Goal: Information Seeking & Learning: Find specific fact

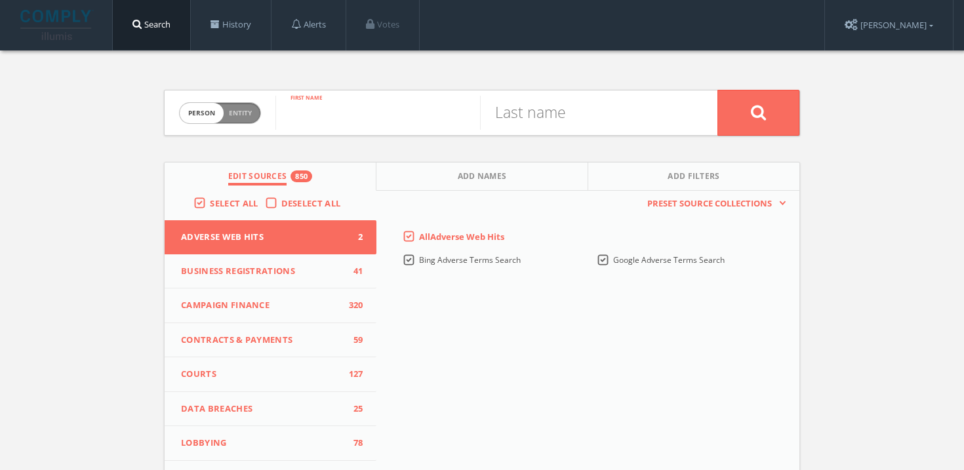
click at [374, 120] on input "text" at bounding box center [377, 113] width 205 height 34
paste input "[STREET_ADDRESS]"
click at [374, 114] on input "[STREET_ADDRESS]" at bounding box center [377, 113] width 205 height 34
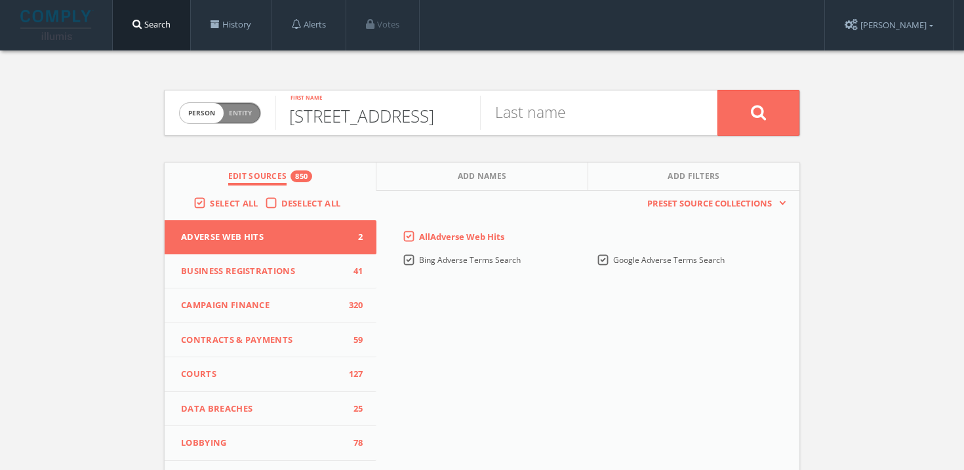
click at [374, 114] on input "[STREET_ADDRESS]" at bounding box center [377, 113] width 205 height 34
type input "[PERSON_NAME]"
type input "zuellig"
click at [717, 90] on button at bounding box center [758, 113] width 82 height 46
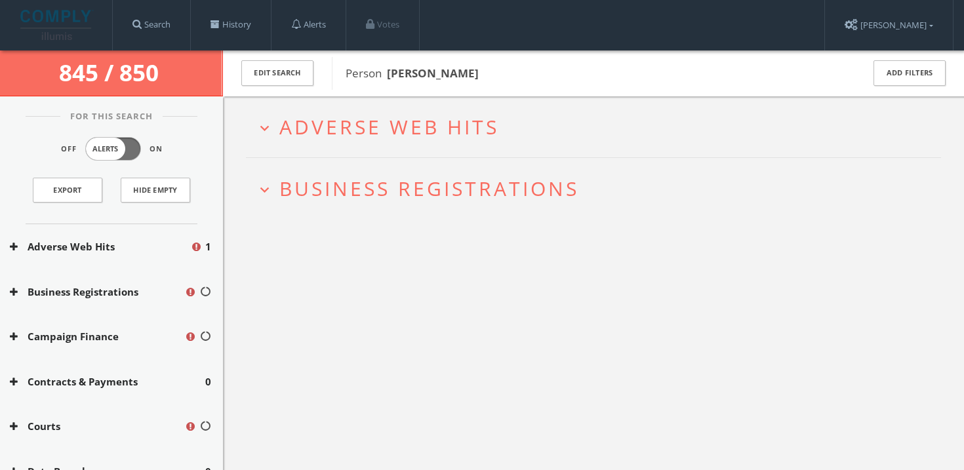
click at [429, 172] on h2 "expand_more Business Registrations" at bounding box center [593, 188] width 695 height 61
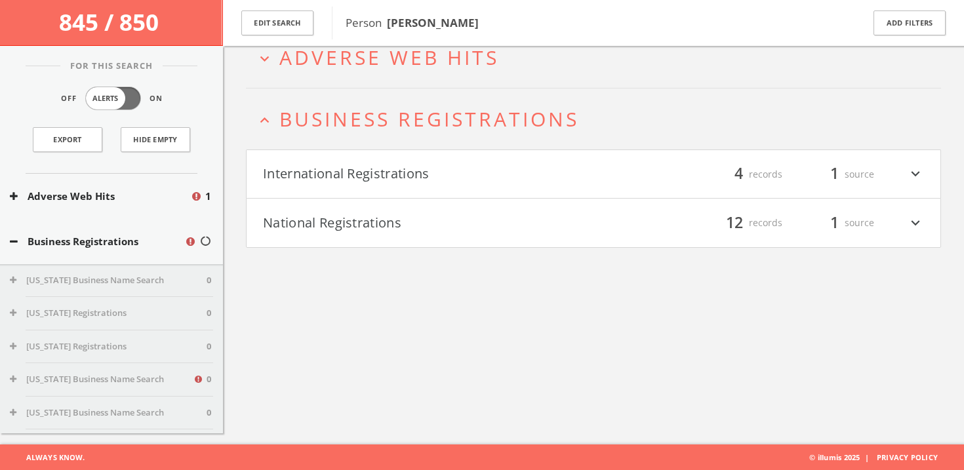
click at [432, 161] on h4 "International Registrations filter_list 4 records 1 source expand_more" at bounding box center [593, 174] width 694 height 49
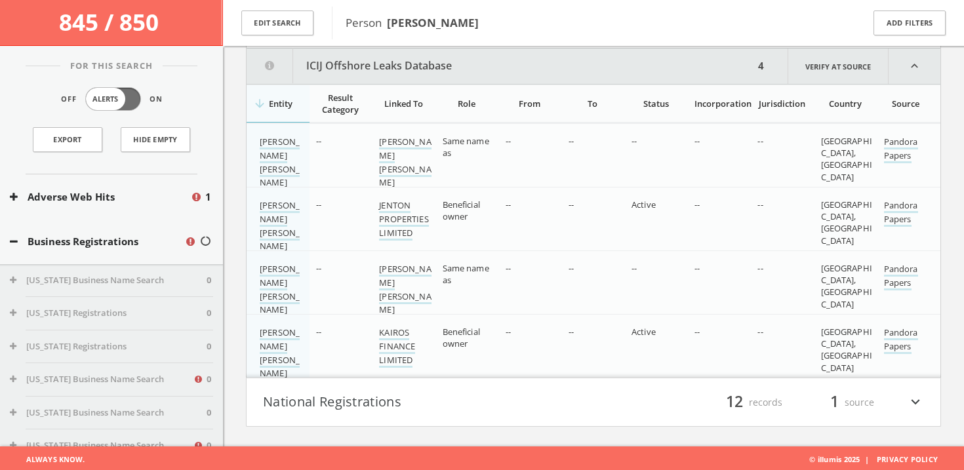
scroll to position [228, 0]
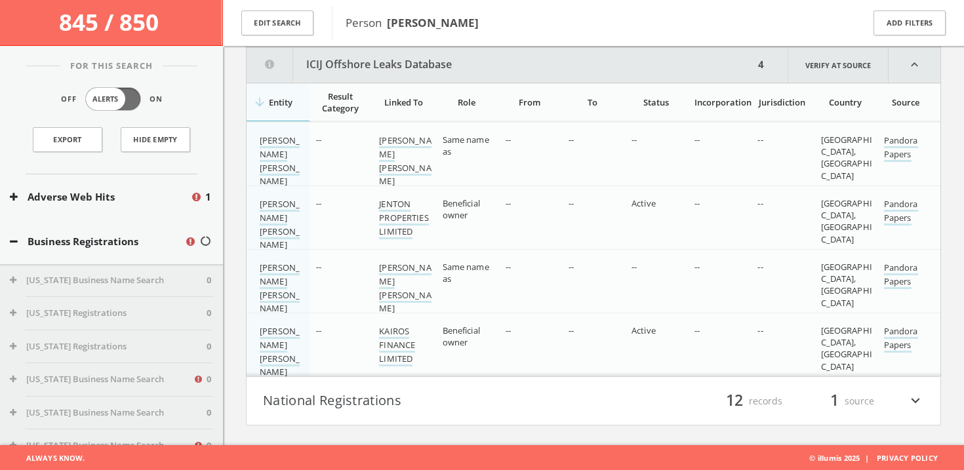
click at [385, 419] on h4 "National Registrations filter_list 12 records 1 source expand_more" at bounding box center [593, 401] width 694 height 49
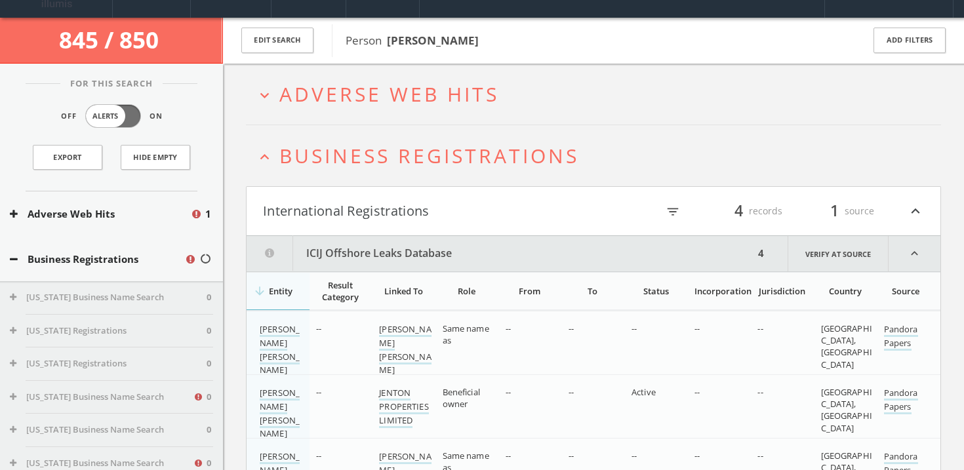
scroll to position [0, 0]
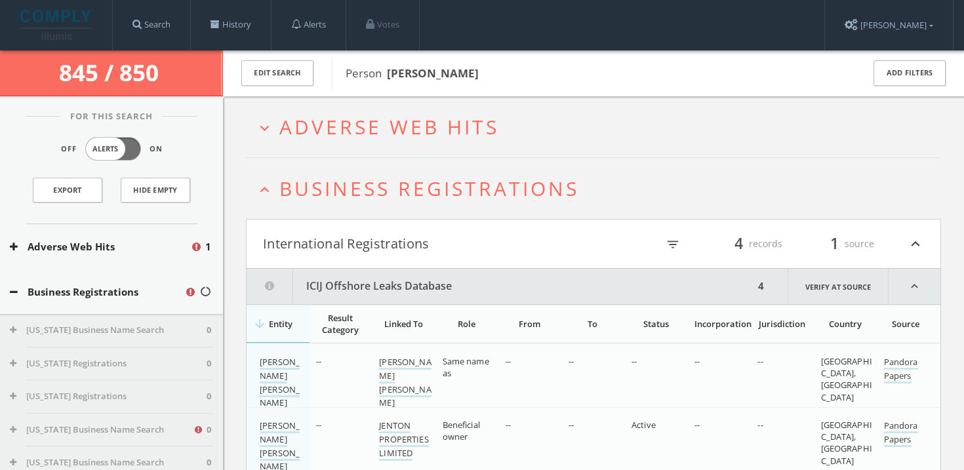
click at [364, 200] on span "Business Registrations" at bounding box center [429, 188] width 300 height 27
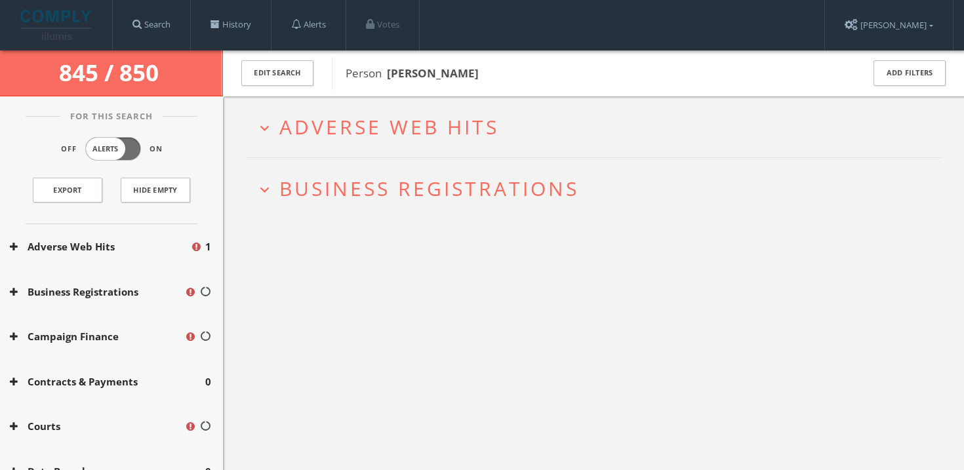
click at [375, 134] on span "Adverse Web Hits" at bounding box center [389, 126] width 220 height 27
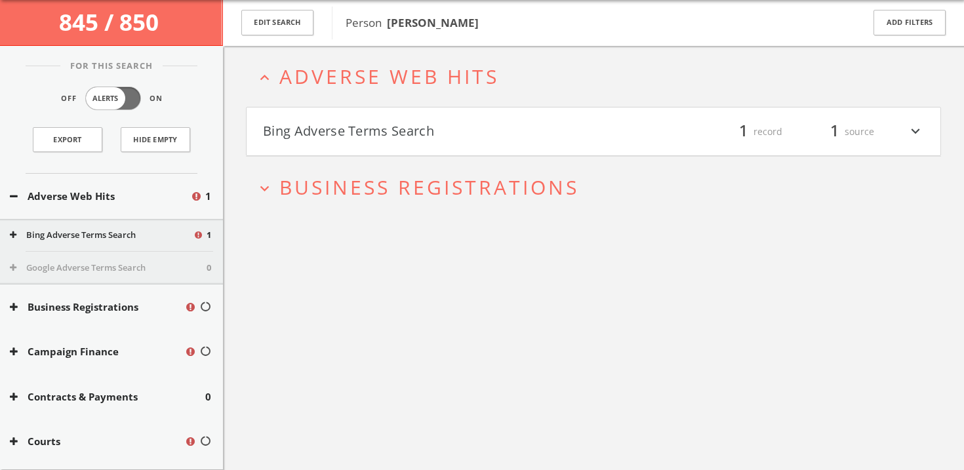
click at [382, 138] on button "Bing Adverse Terms Search" at bounding box center [428, 132] width 330 height 22
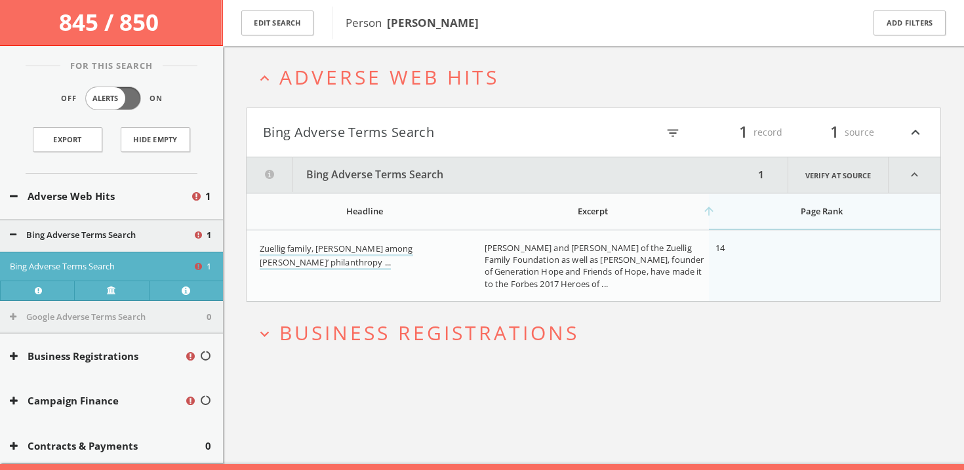
scroll to position [76, 0]
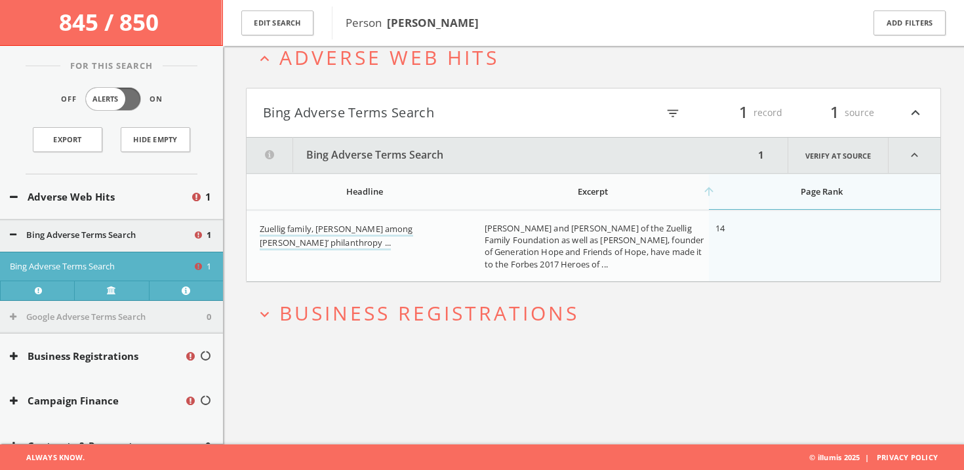
click at [389, 56] on span "Adverse Web Hits" at bounding box center [389, 57] width 220 height 27
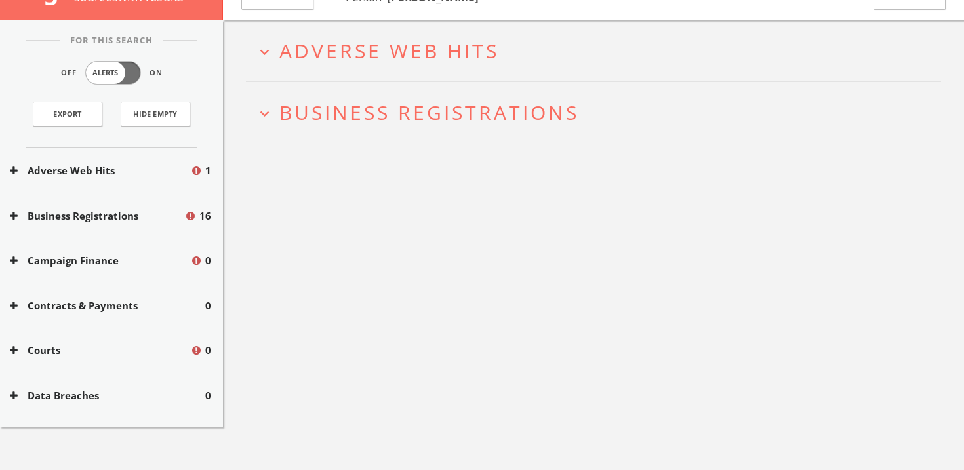
scroll to position [0, 0]
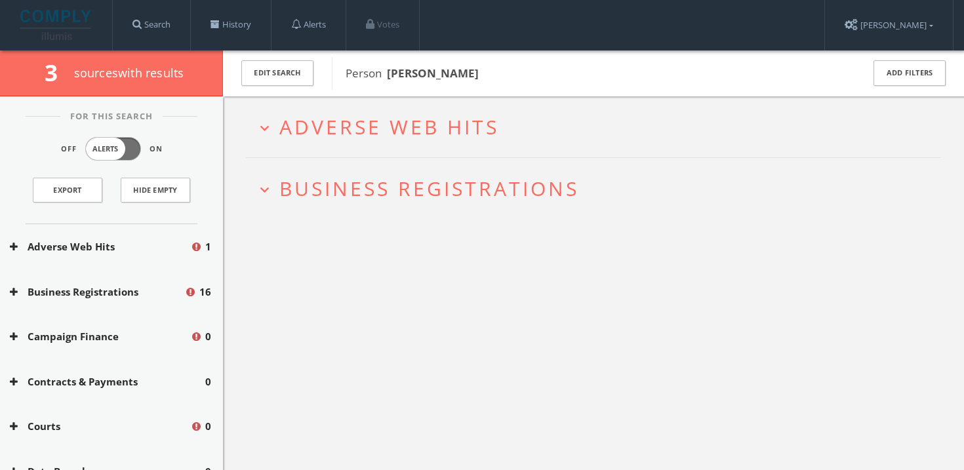
click at [69, 28] on img at bounding box center [56, 25] width 73 height 30
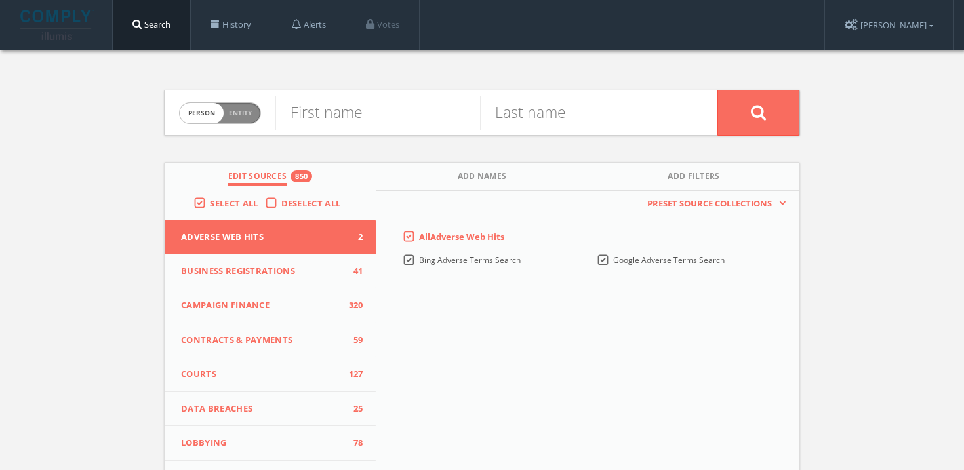
click at [256, 113] on span "Person Entity" at bounding box center [220, 113] width 81 height 20
checkbox input "true"
click at [354, 113] on input "text" at bounding box center [496, 113] width 442 height 34
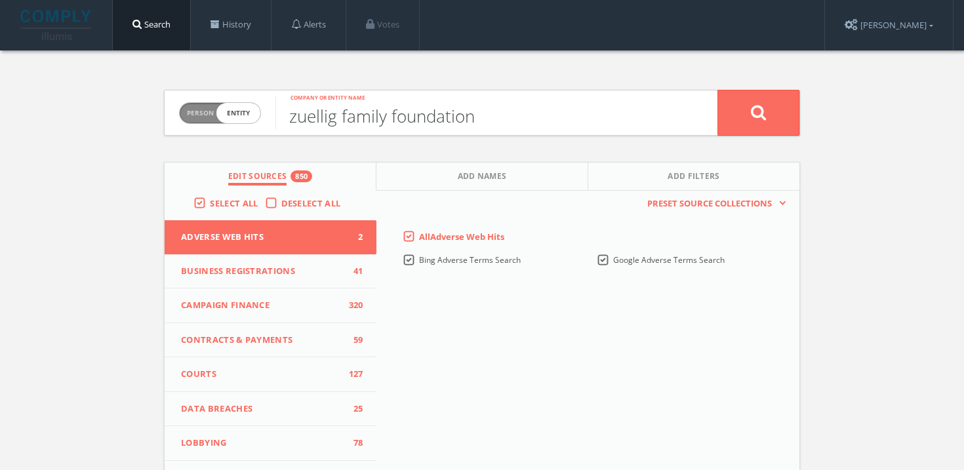
type input "zuellig family foundation"
click at [771, 104] on button at bounding box center [758, 113] width 82 height 46
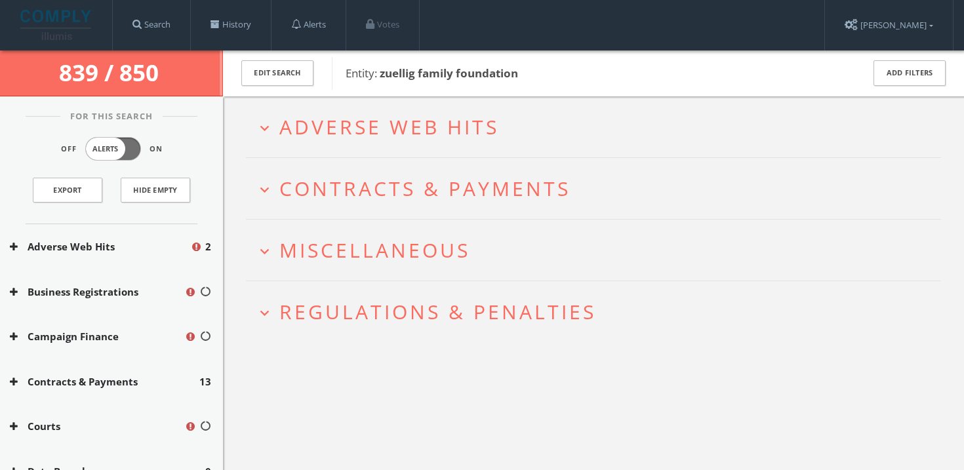
click at [424, 282] on h2 "expand_more Regulations & Penalties" at bounding box center [593, 311] width 695 height 61
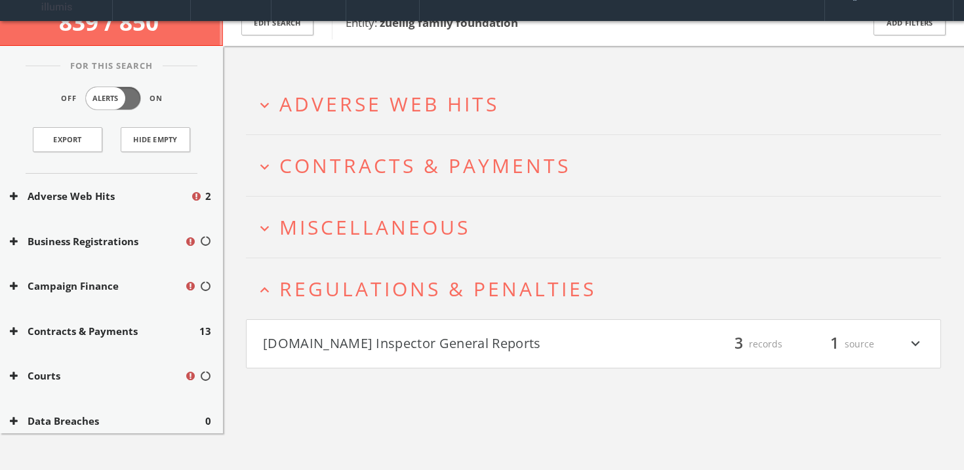
scroll to position [76, 0]
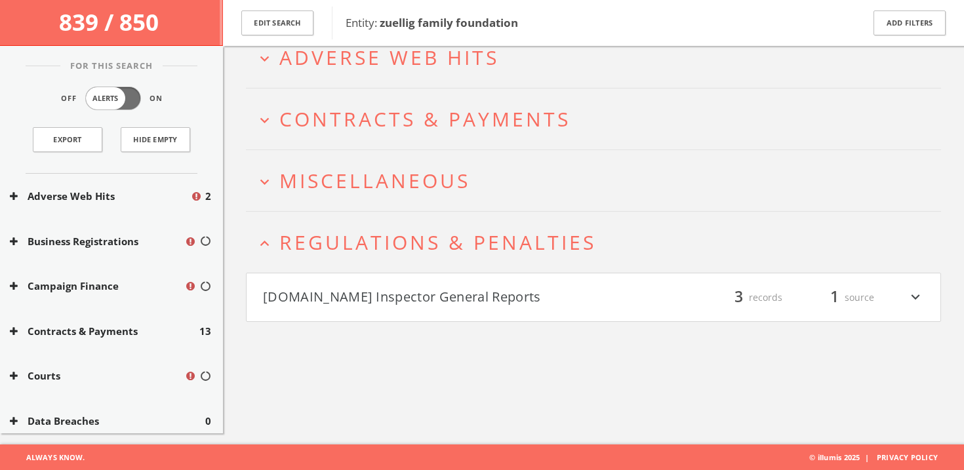
click at [424, 282] on h4 "[DOMAIN_NAME] Inspector General Reports filter_list 3 records 1 source expand_m…" at bounding box center [593, 297] width 694 height 49
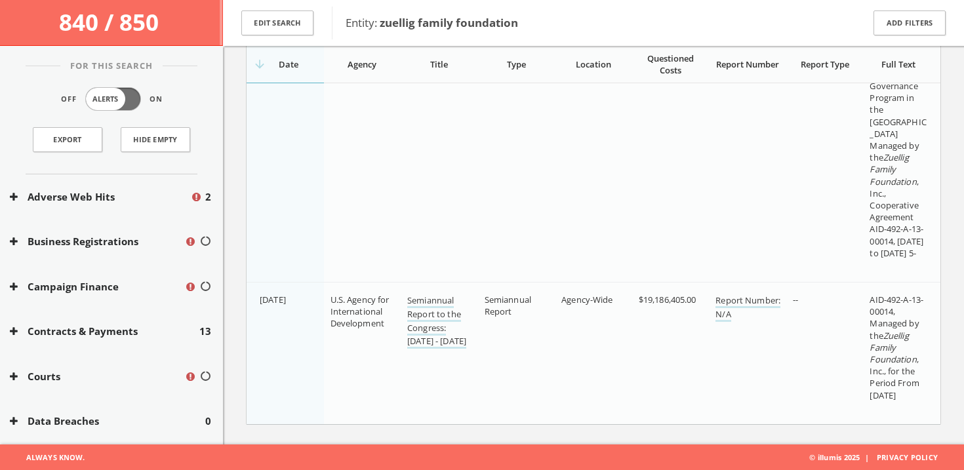
scroll to position [0, 0]
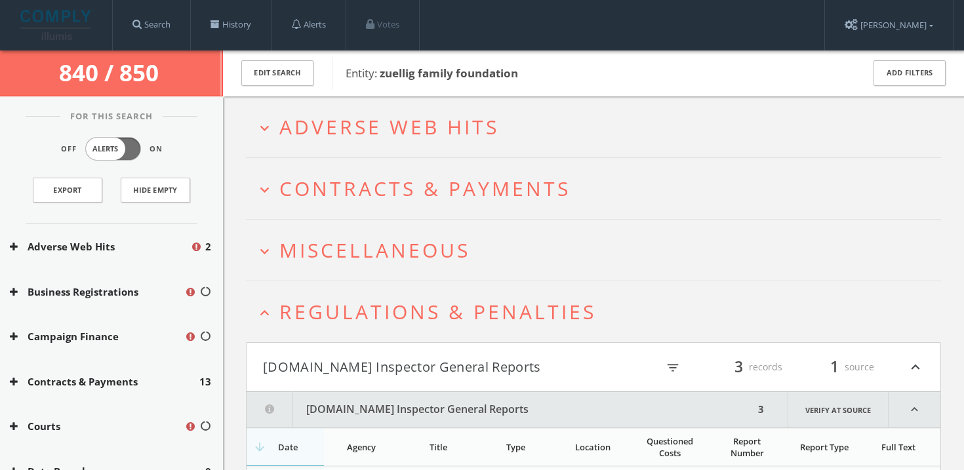
click at [382, 311] on span "Regulations & Penalties" at bounding box center [437, 311] width 317 height 27
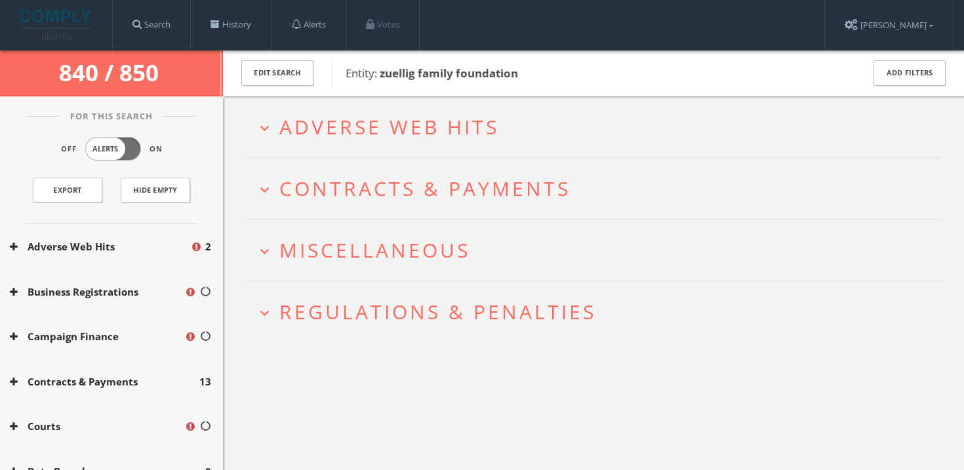
click at [391, 247] on span "Miscellaneous" at bounding box center [374, 250] width 191 height 27
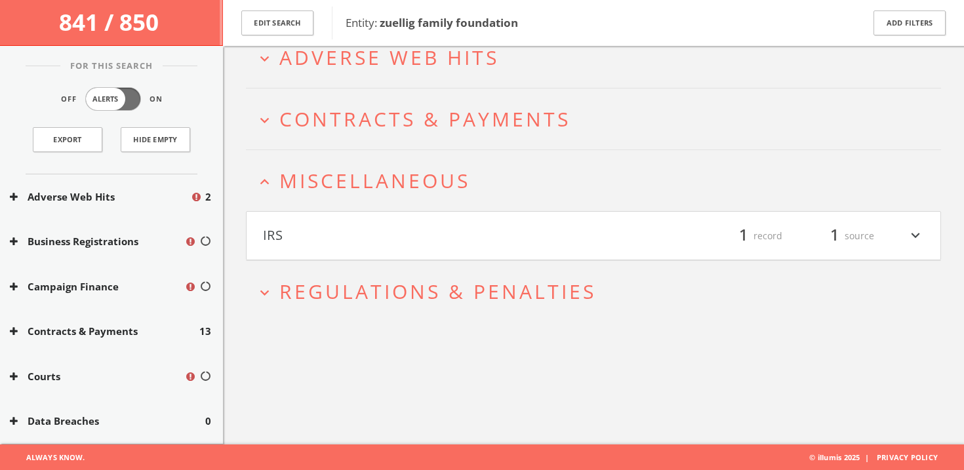
click at [403, 220] on h4 "IRS filter_list 1 record 1 source expand_more" at bounding box center [593, 236] width 694 height 49
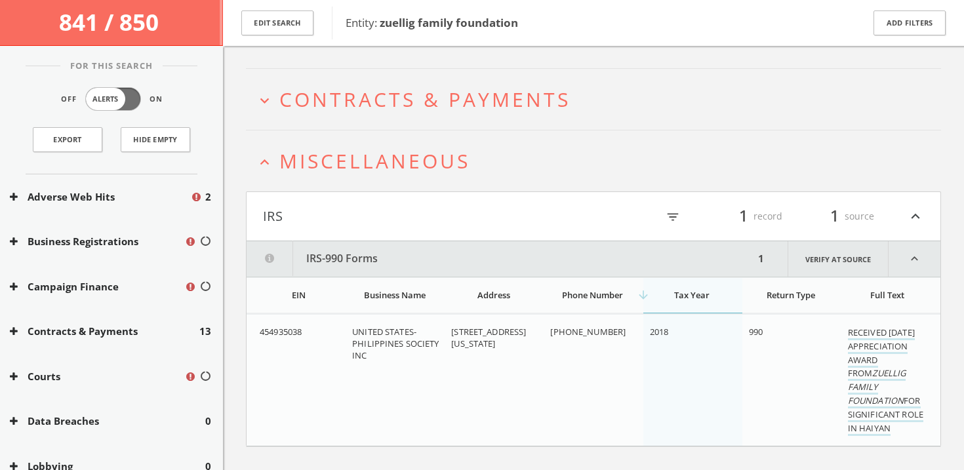
scroll to position [73, 0]
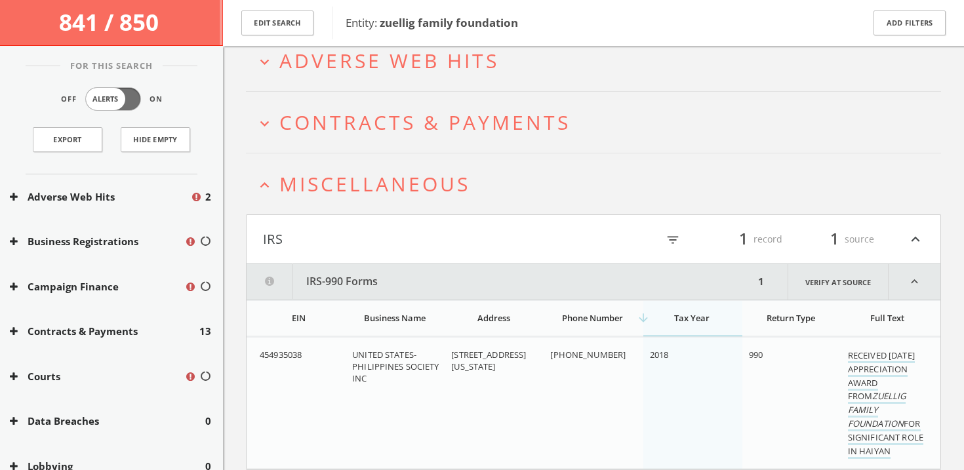
click at [385, 186] on span "Miscellaneous" at bounding box center [374, 183] width 191 height 27
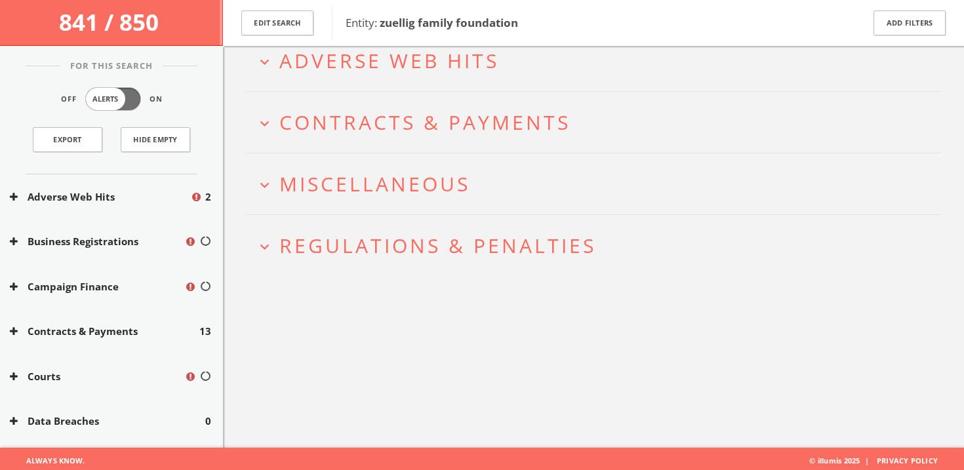
click at [410, 146] on h2 "expand_more Contracts & Payments" at bounding box center [593, 122] width 695 height 61
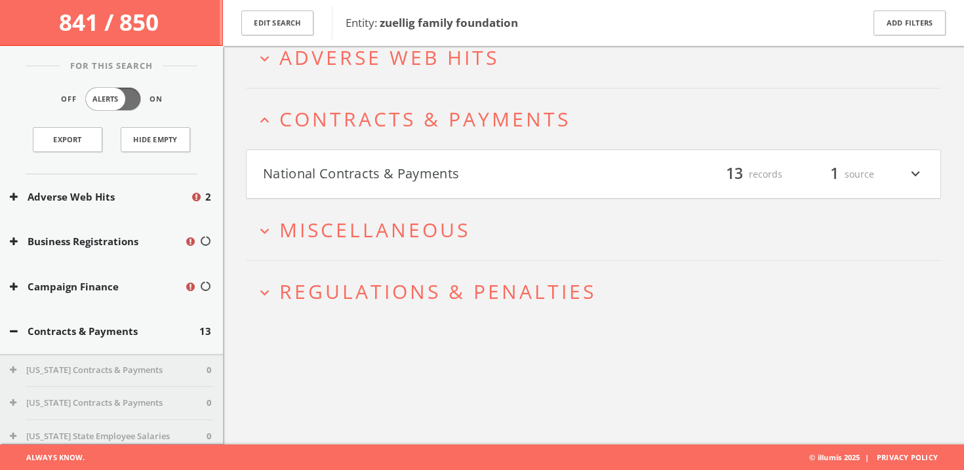
click at [407, 157] on h4 "National Contracts & Payments filter_list 13 records 1 source expand_more" at bounding box center [593, 174] width 694 height 49
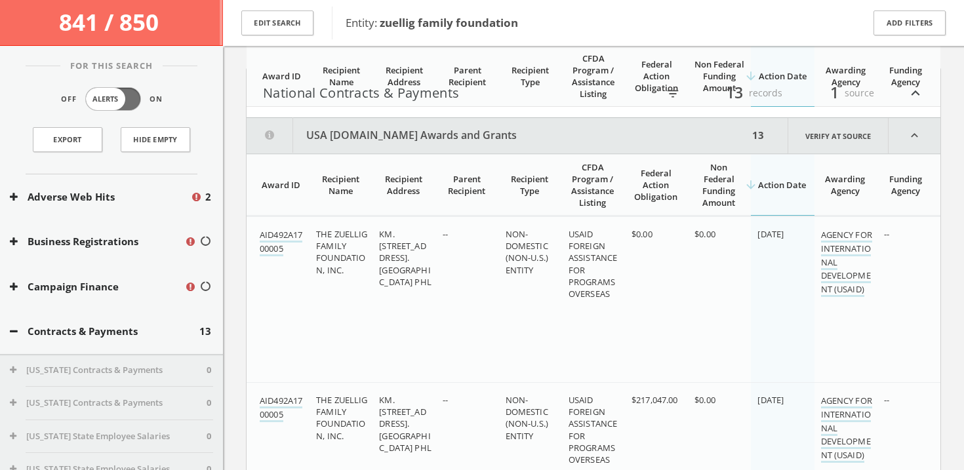
scroll to position [0, 0]
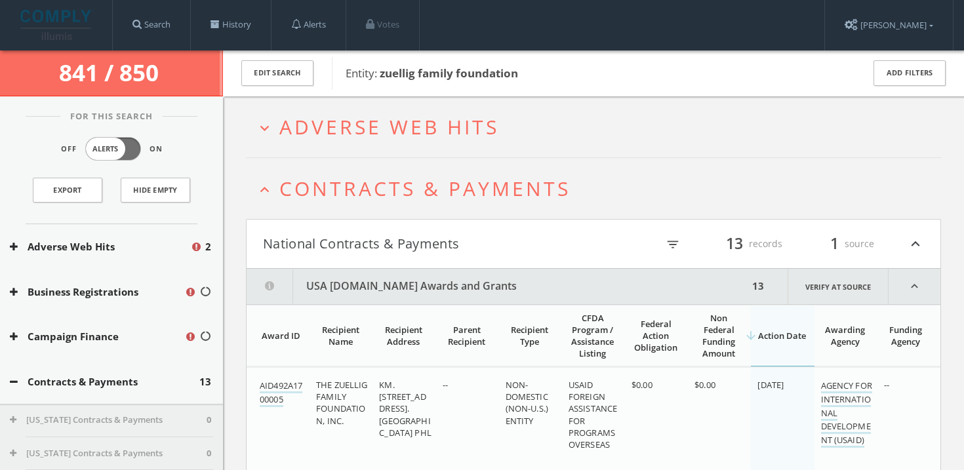
click at [454, 122] on span "Adverse Web Hits" at bounding box center [389, 126] width 220 height 27
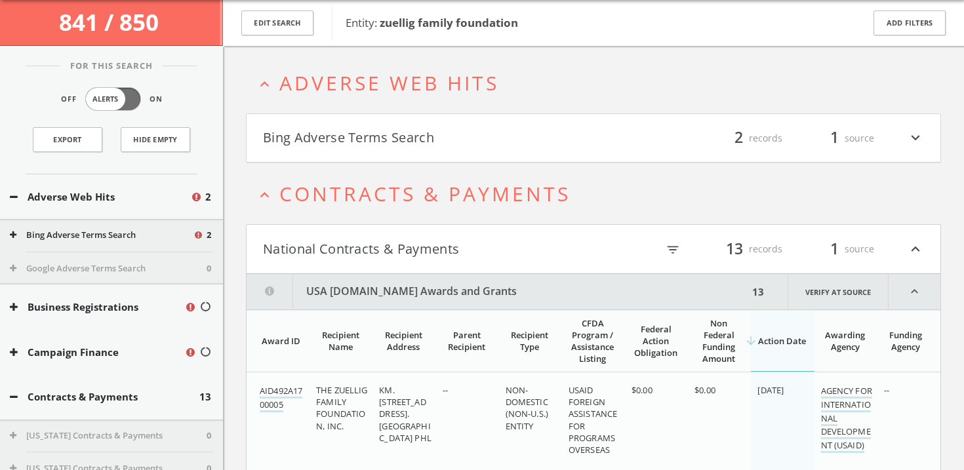
click at [456, 149] on h4 "Bing Adverse Terms Search filter_list 2 records 1 source expand_more" at bounding box center [593, 138] width 694 height 49
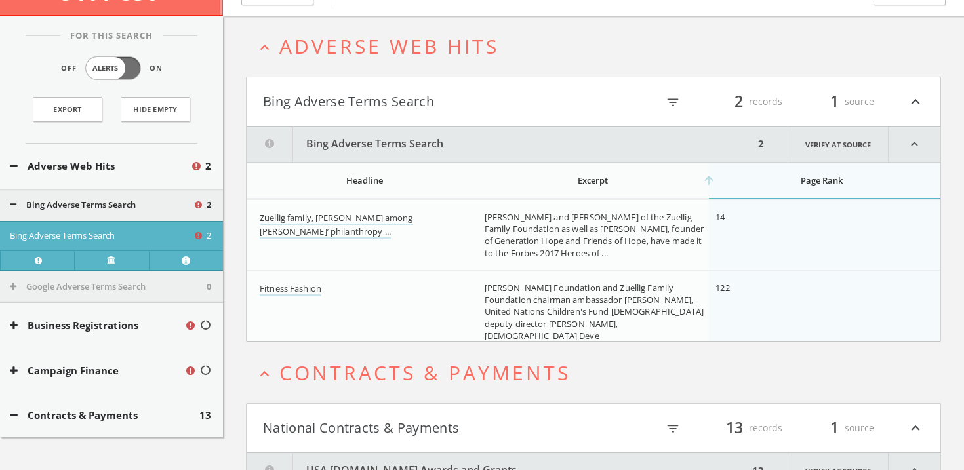
scroll to position [43, 0]
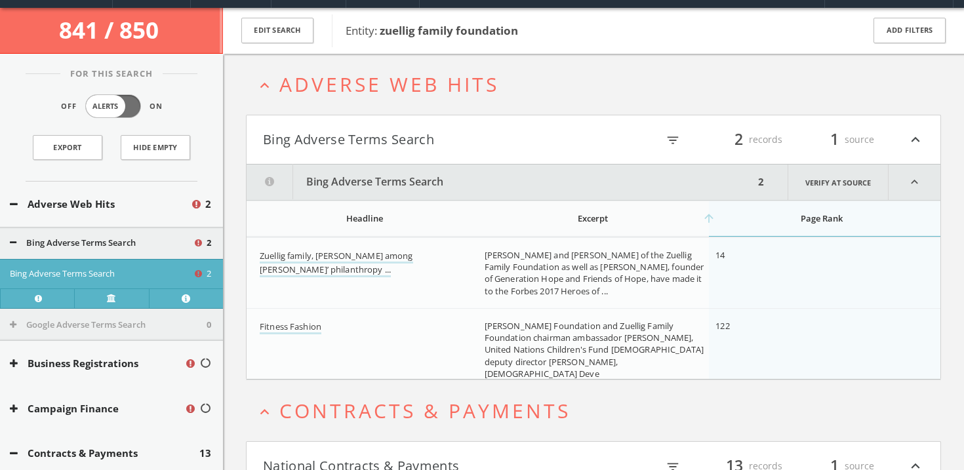
click at [458, 90] on span "Adverse Web Hits" at bounding box center [389, 84] width 220 height 27
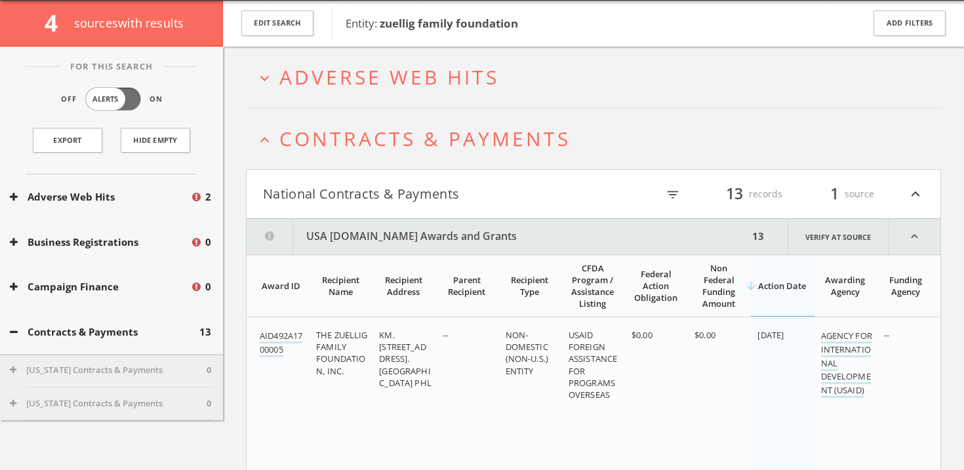
scroll to position [0, 0]
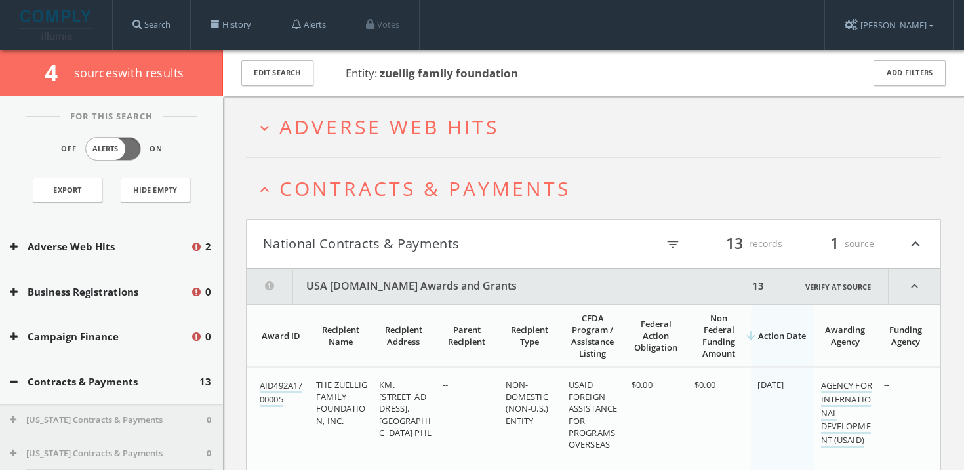
click at [479, 118] on span "Adverse Web Hits" at bounding box center [389, 126] width 220 height 27
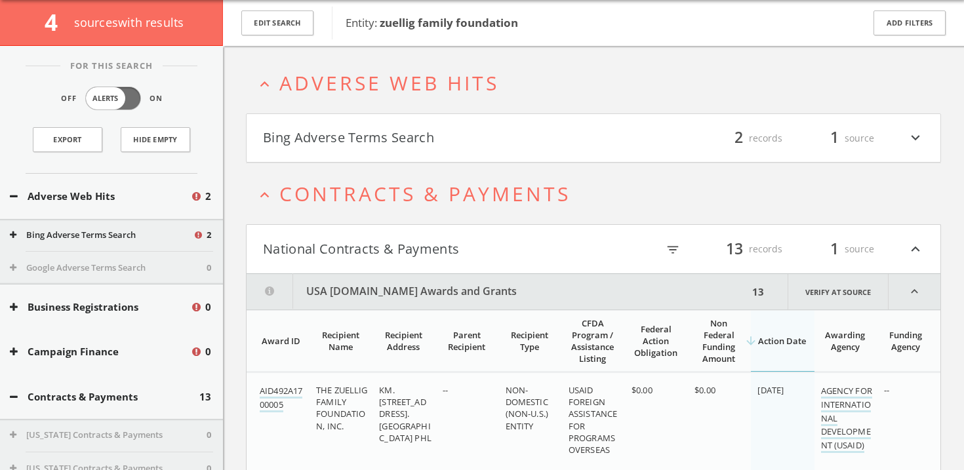
click at [475, 142] on button "Bing Adverse Terms Search" at bounding box center [428, 138] width 330 height 22
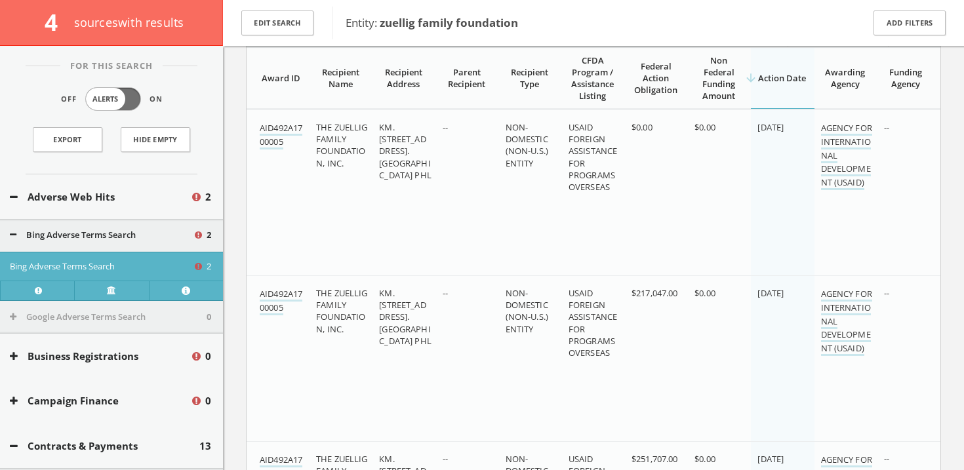
scroll to position [534, 0]
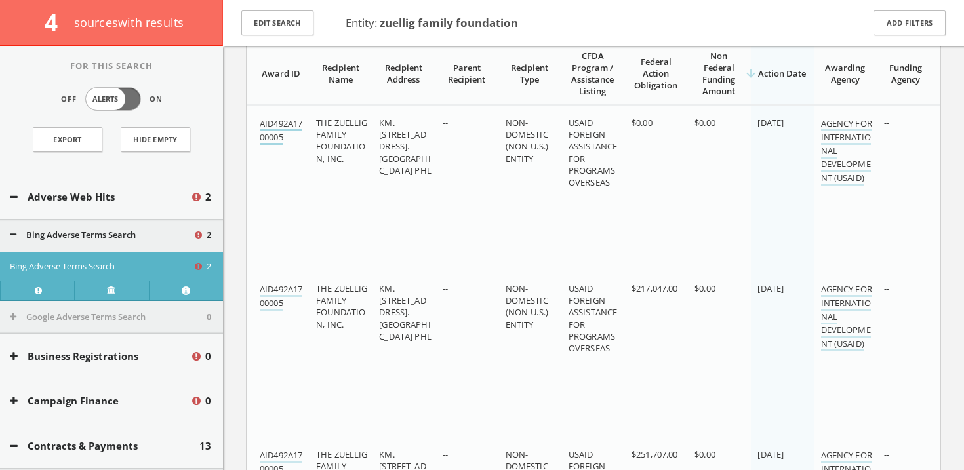
click at [273, 133] on link "AID492A1700005" at bounding box center [281, 131] width 43 height 28
